Goal: Information Seeking & Learning: Learn about a topic

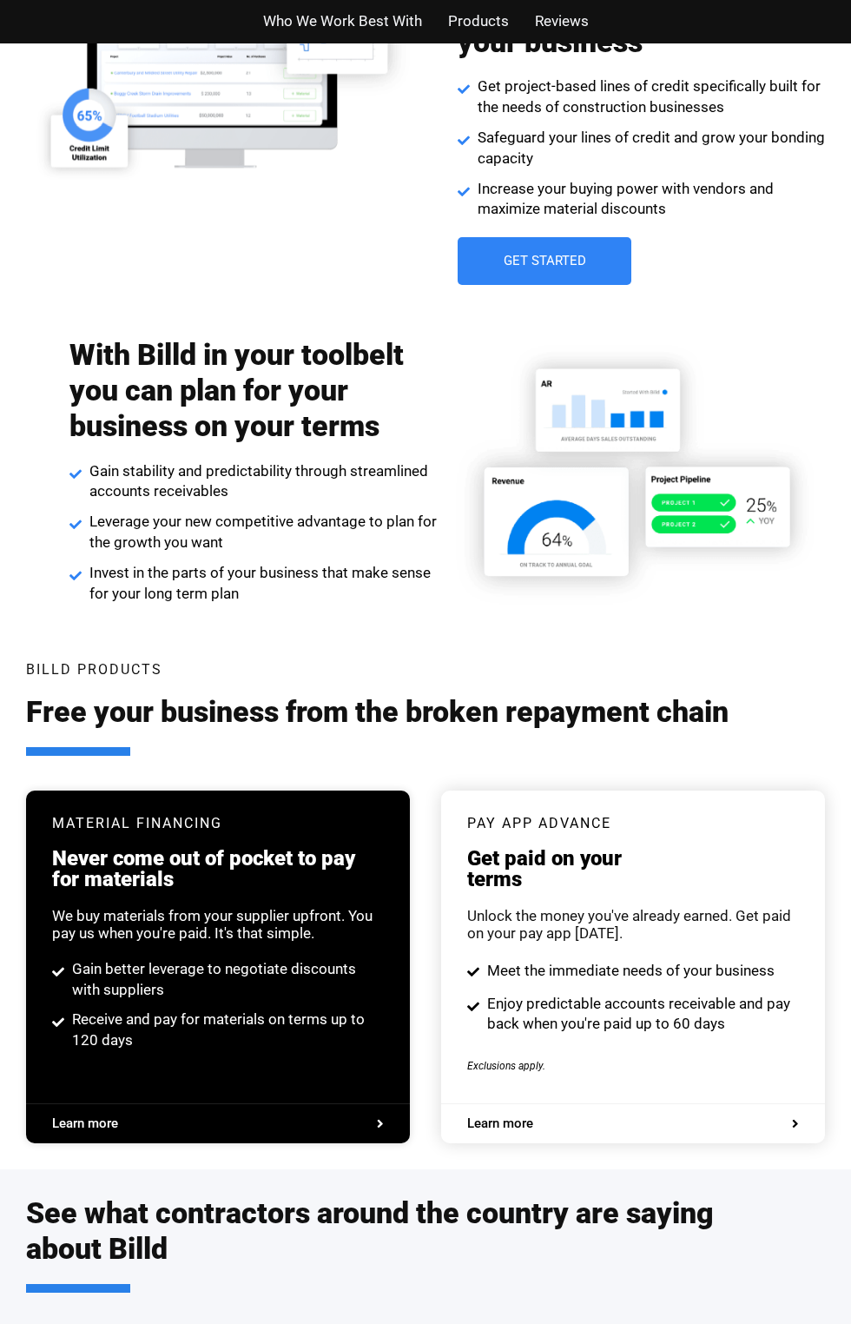
click at [526, 434] on img at bounding box center [631, 474] width 388 height 274
click at [237, 670] on div "Billd Products Free your business from the broken repayment chain" at bounding box center [425, 727] width 799 height 128
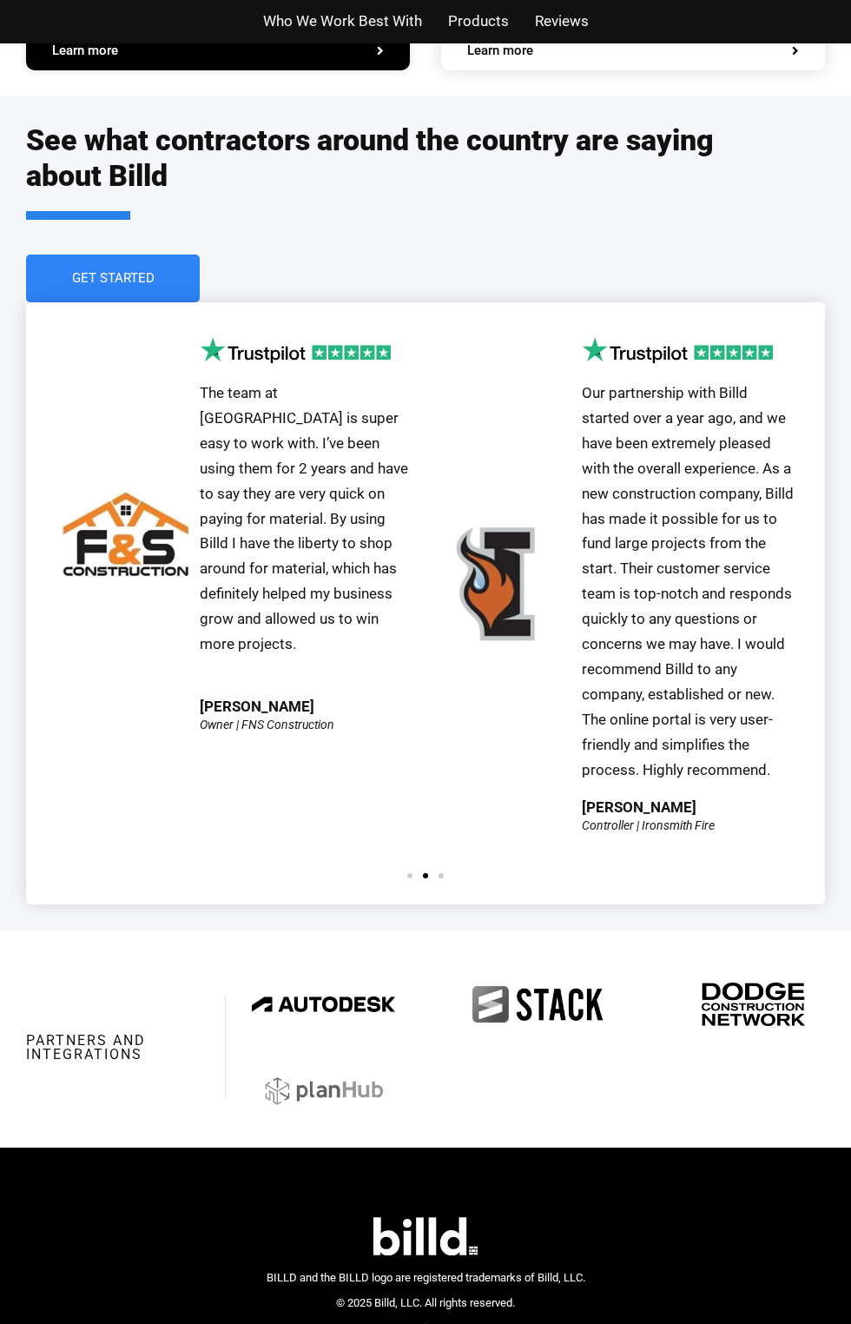
scroll to position [3647, 0]
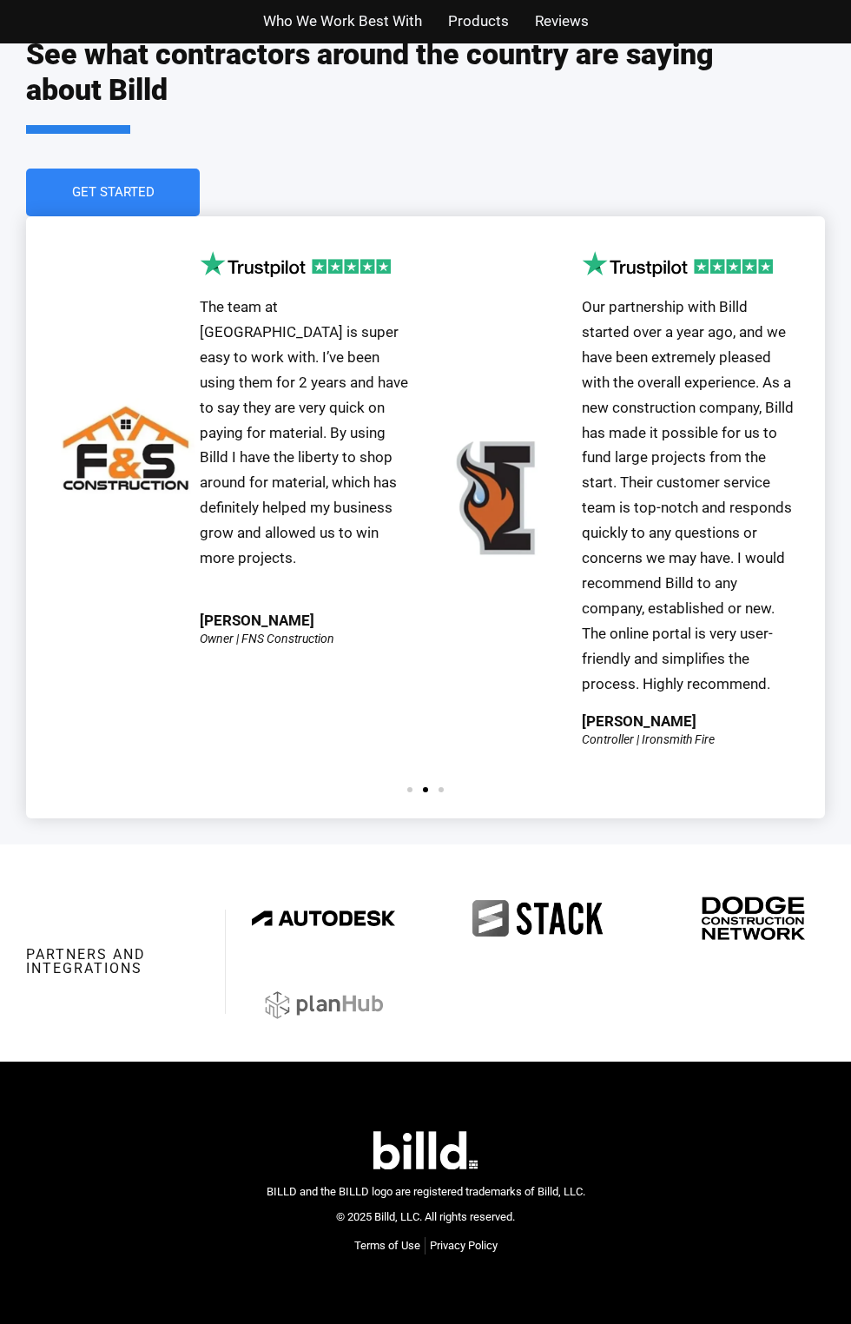
click at [247, 221] on div "The team at [GEOGRAPHIC_DATA] is super easy to work with. I’ve been using them …" at bounding box center [425, 517] width 799 height 603
click at [277, 605] on div "The team at [GEOGRAPHIC_DATA] is super easy to work with. I’ve been using them …" at bounding box center [234, 511] width 365 height 520
click at [388, 256] on img "2 / 3" at bounding box center [295, 264] width 191 height 26
click at [590, 562] on span "Our partnership with Billd started over a year ago, and we have been extremely …" at bounding box center [688, 495] width 212 height 394
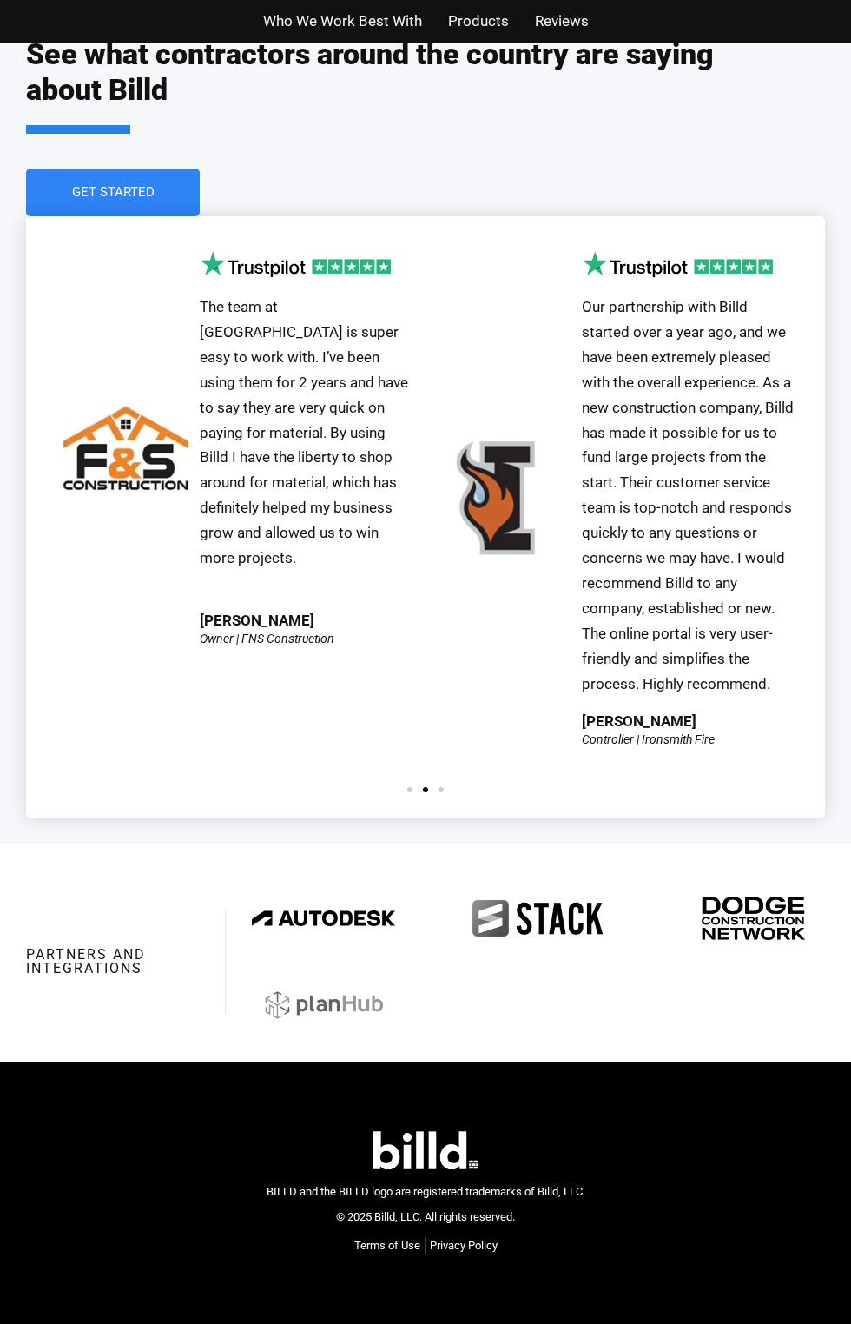
click at [556, 91] on h2 "See what contractors around the country are saying about Billd" at bounding box center [408, 84] width 765 height 97
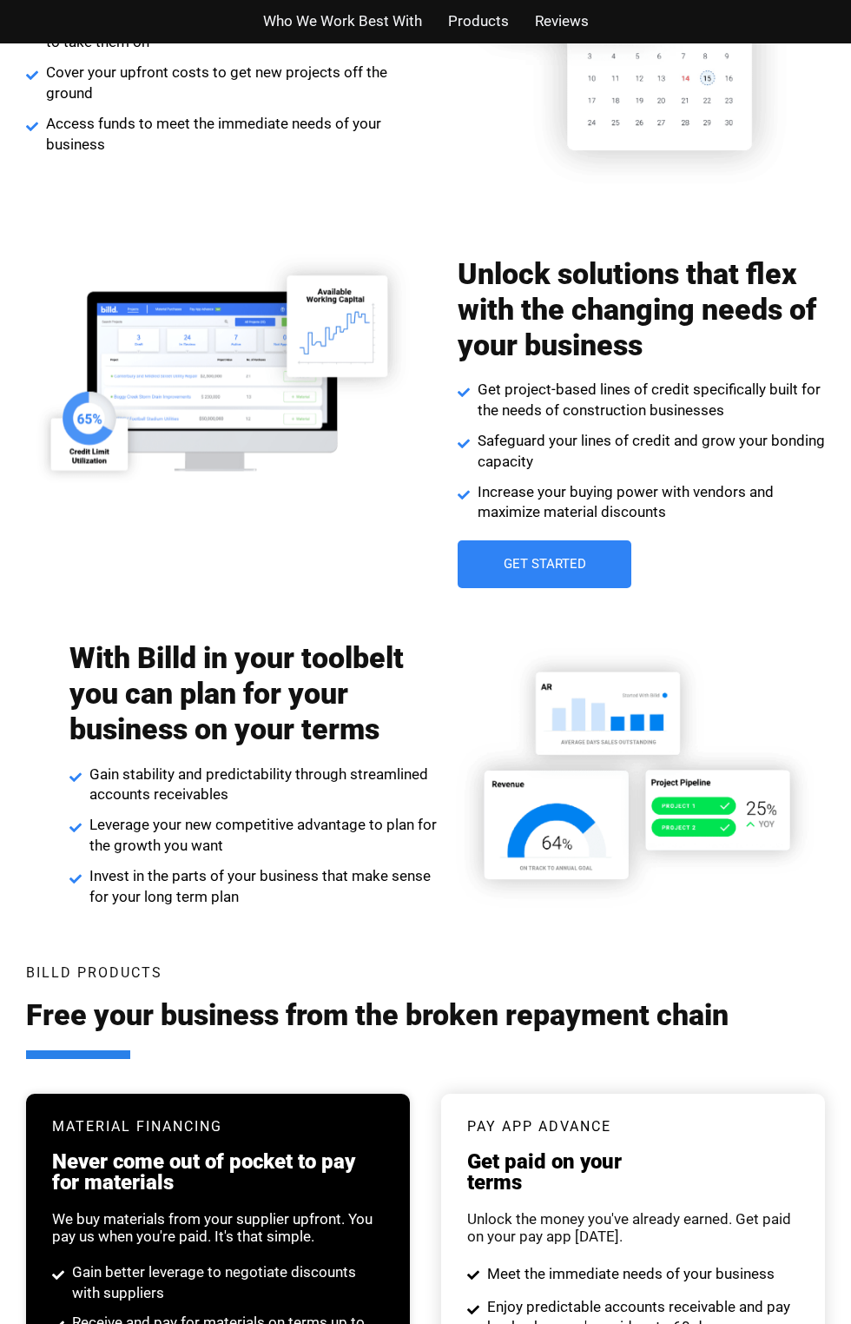
scroll to position [2088, 0]
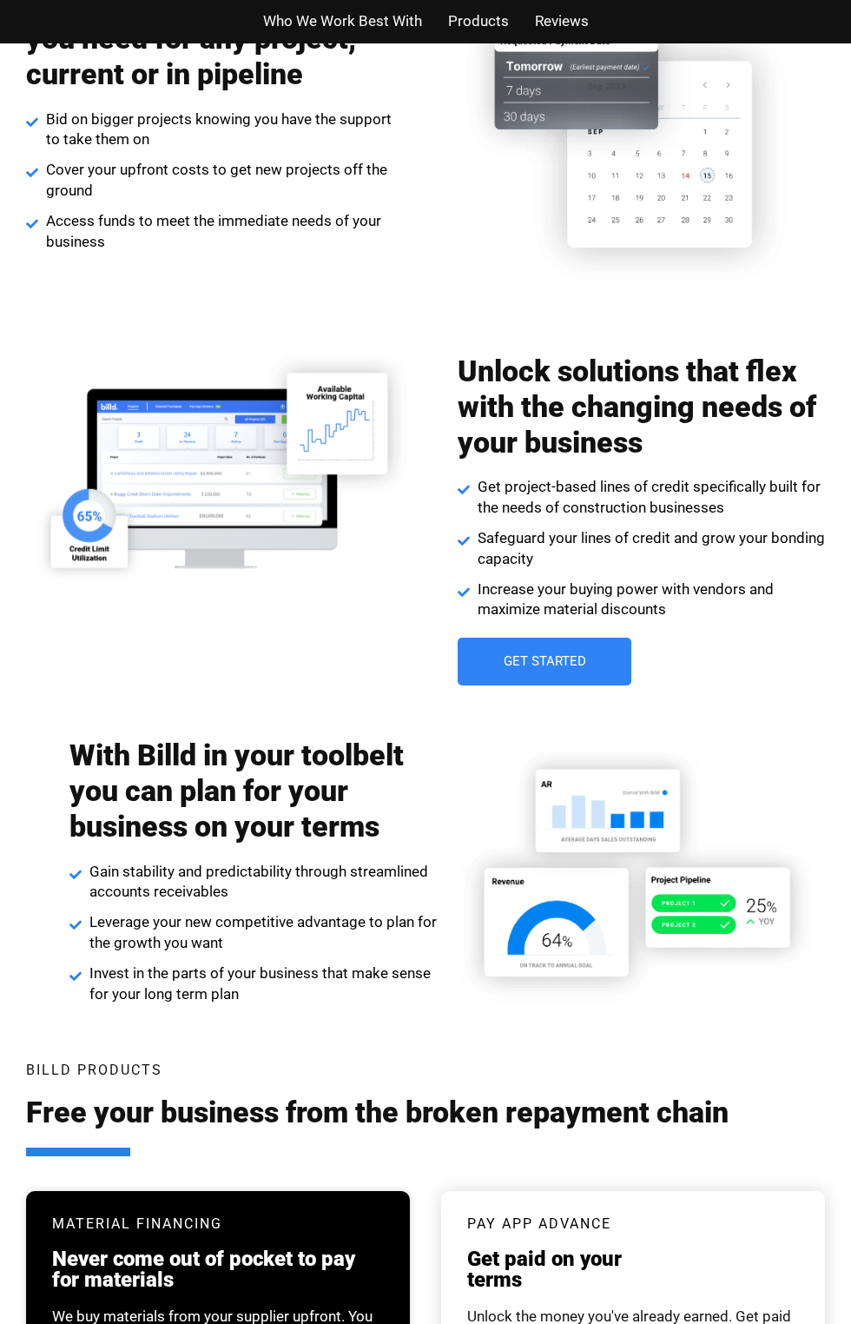
click at [612, 404] on h2 "Unlock solutions that flex with the changing needs of your business" at bounding box center [641, 407] width 367 height 106
click at [493, 180] on img at bounding box center [631, 143] width 388 height 316
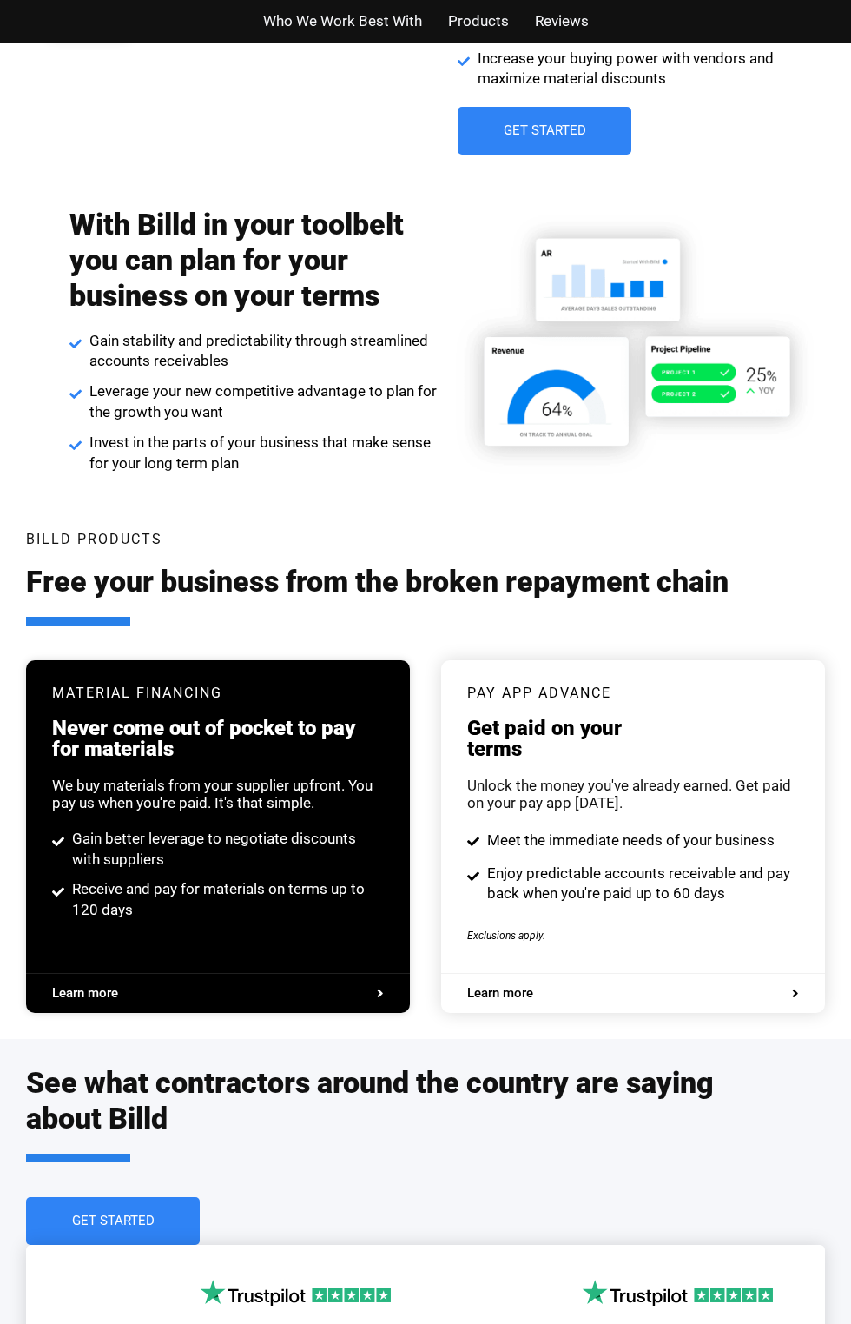
scroll to position [2779, 0]
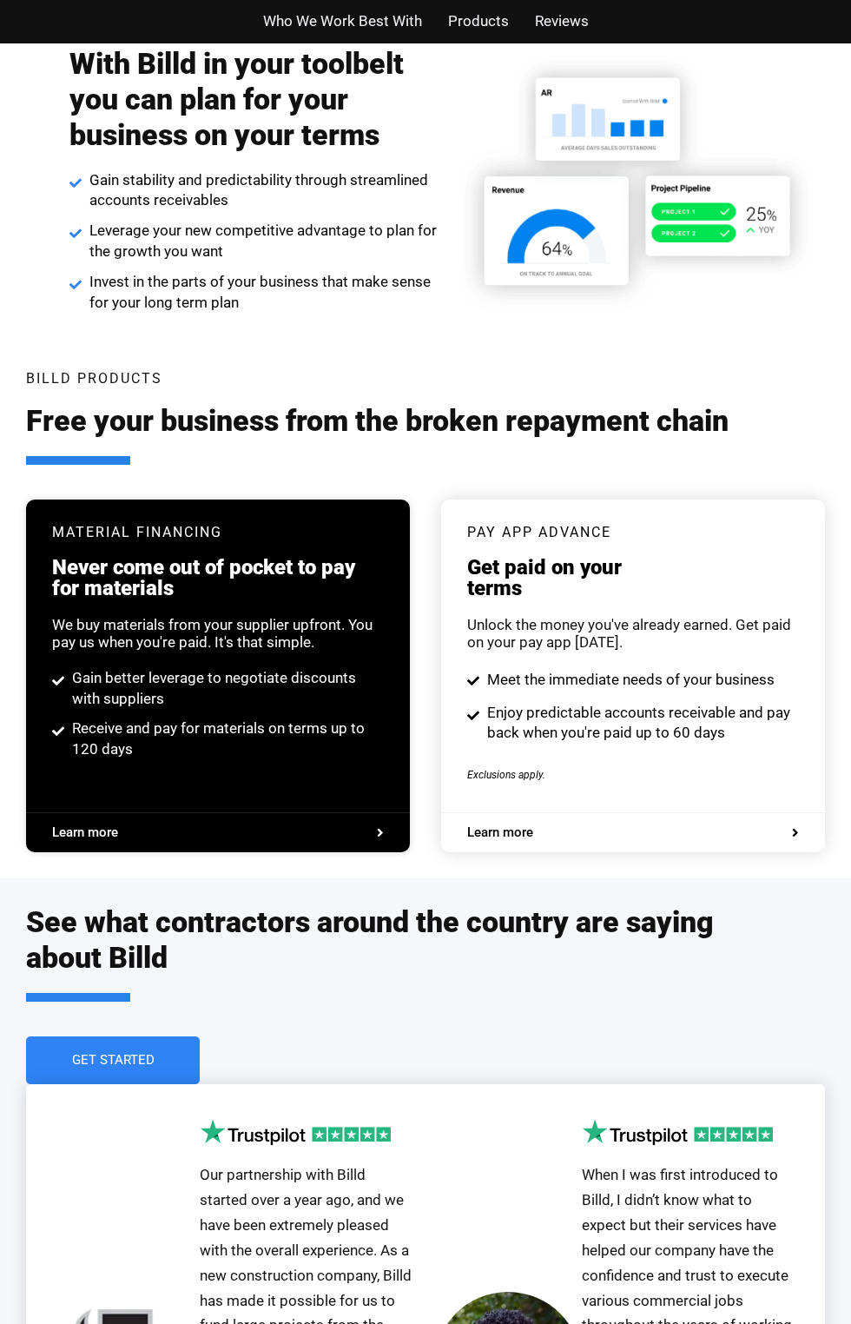
click at [467, 835] on span "Learn more" at bounding box center [500, 832] width 66 height 13
